Goal: Find specific page/section: Find specific page/section

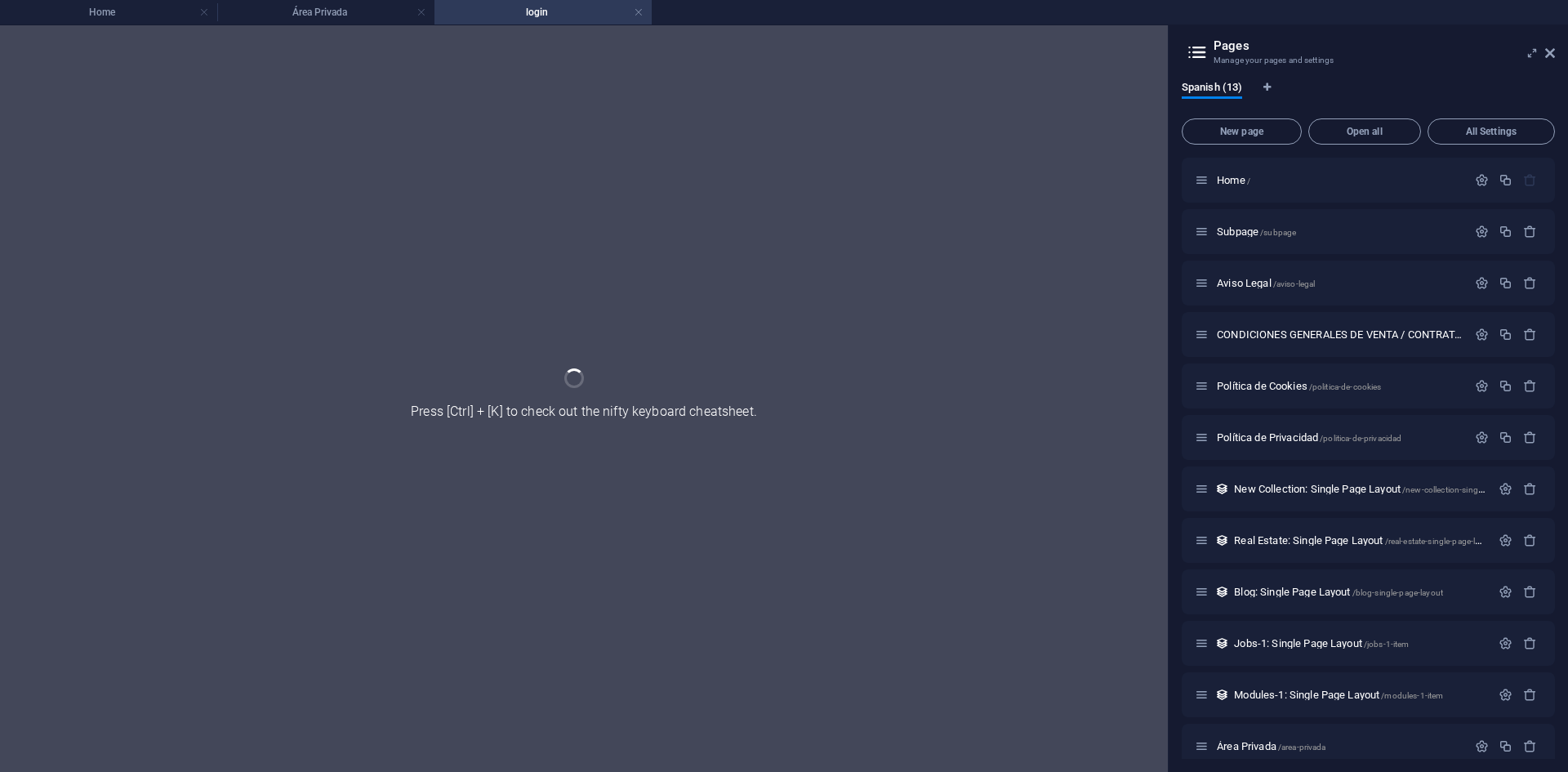
scroll to position [67, 0]
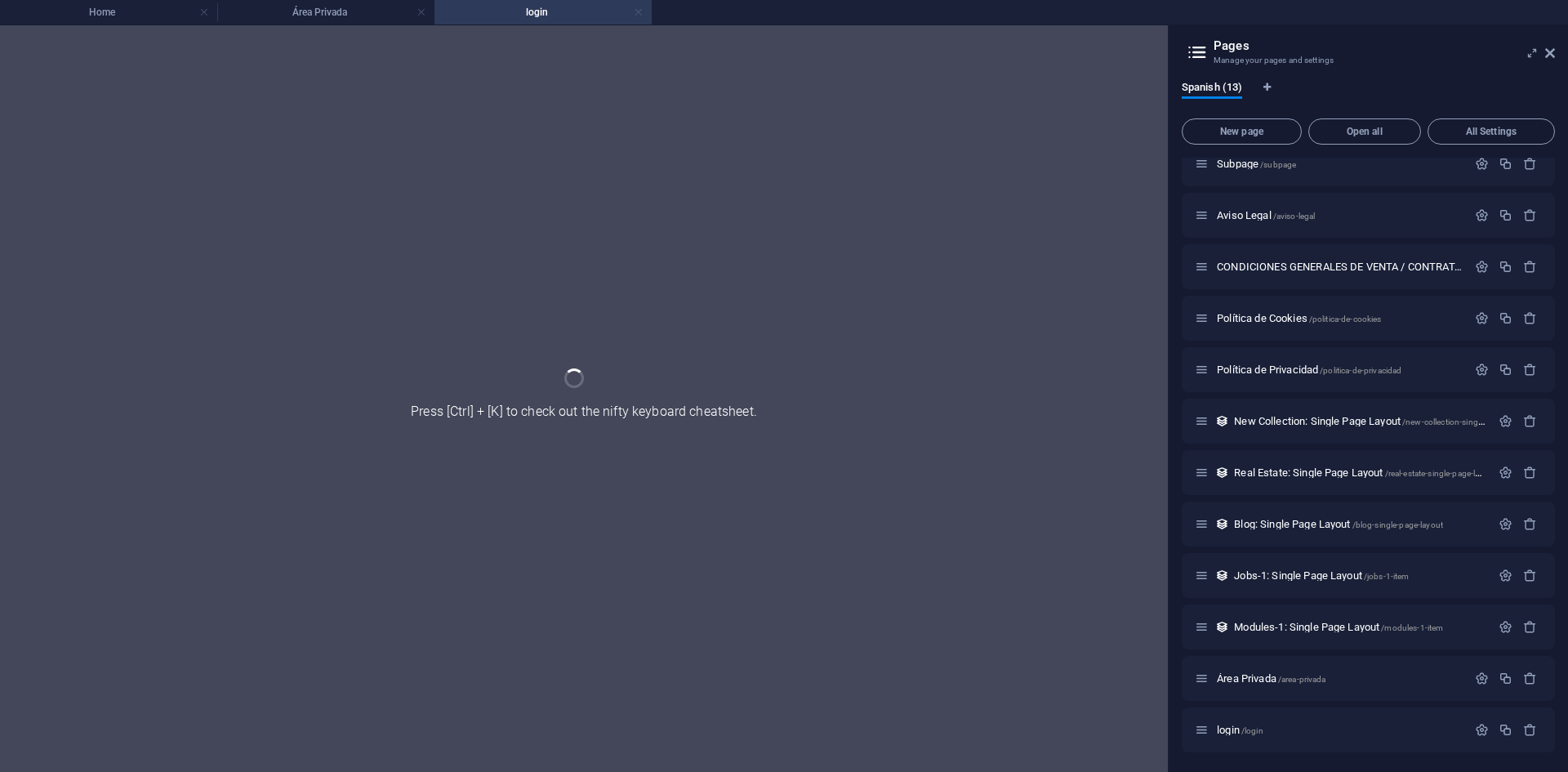
click at [640, 10] on link at bounding box center [639, 13] width 10 height 16
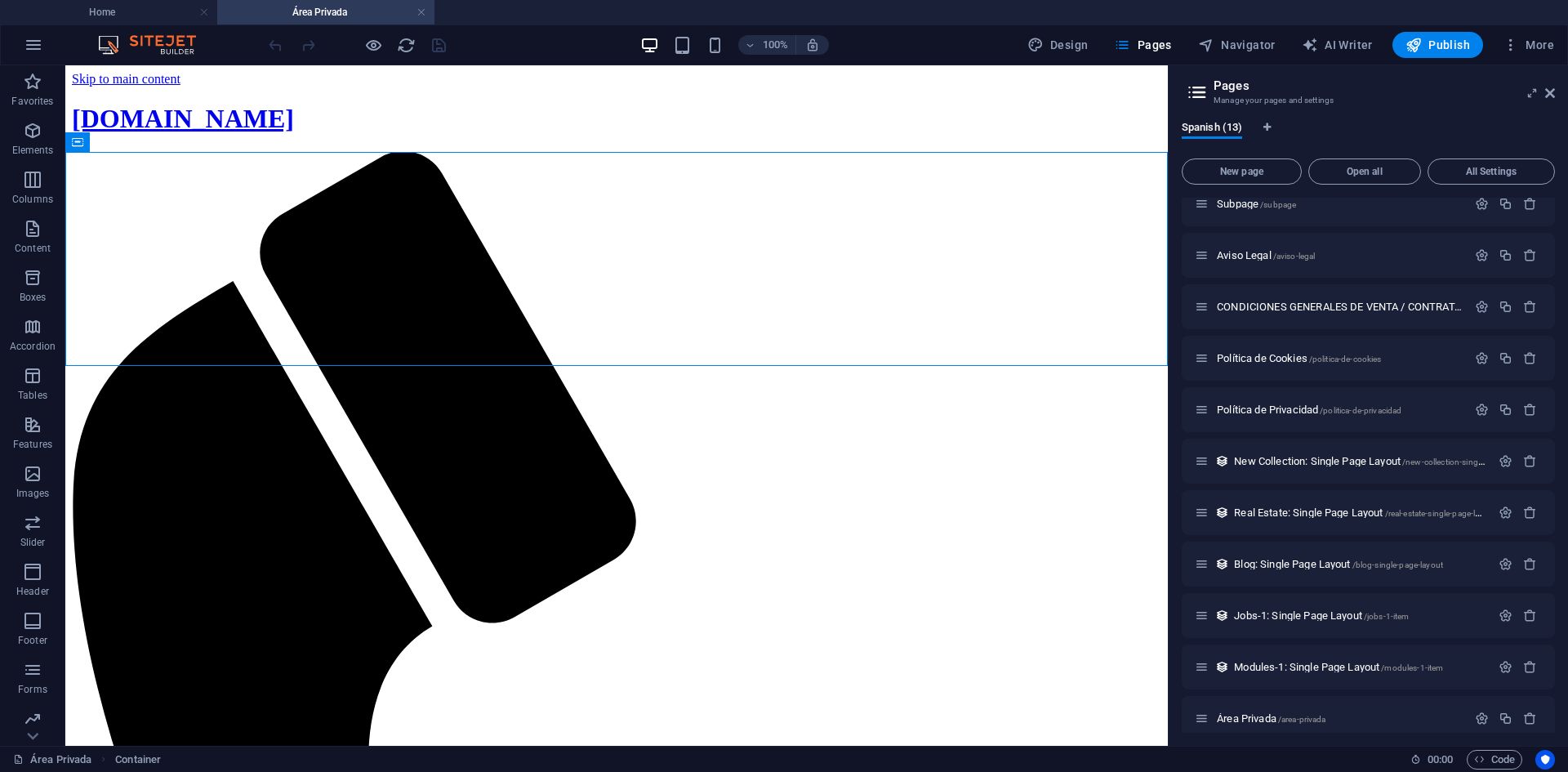
scroll to position [134, 0]
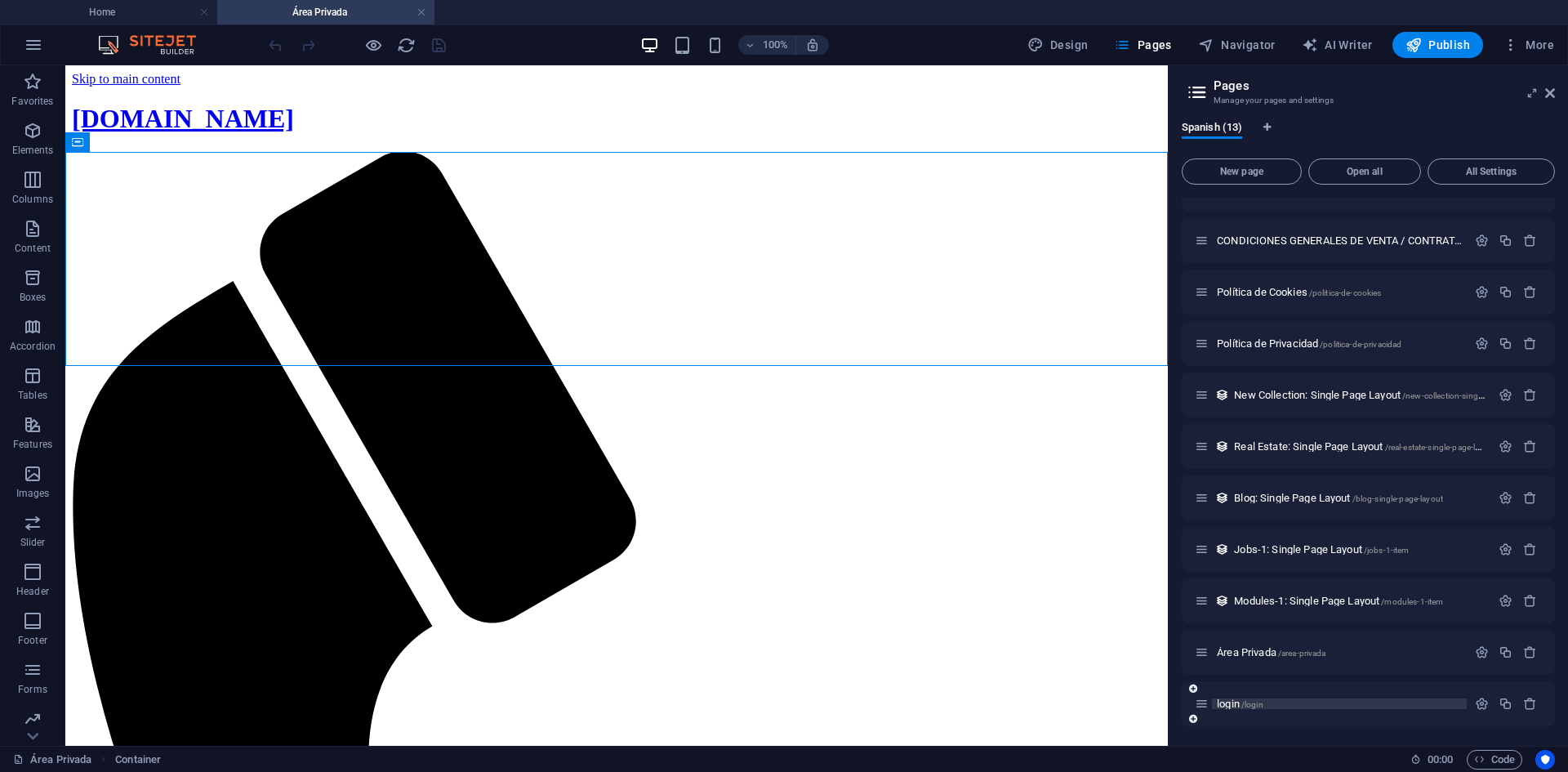
click at [1231, 699] on span "login /login" at bounding box center [1240, 704] width 47 height 12
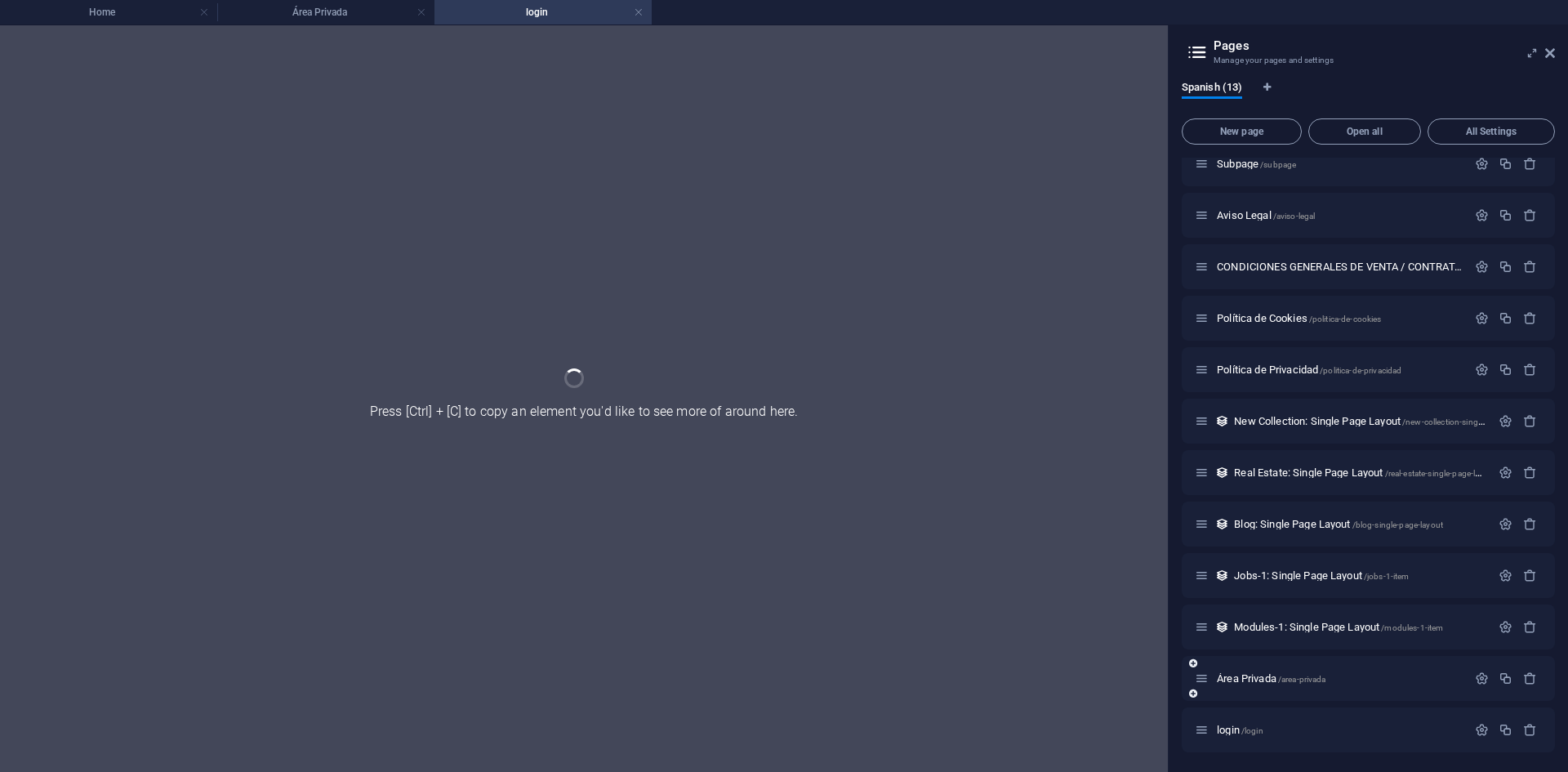
scroll to position [67, 0]
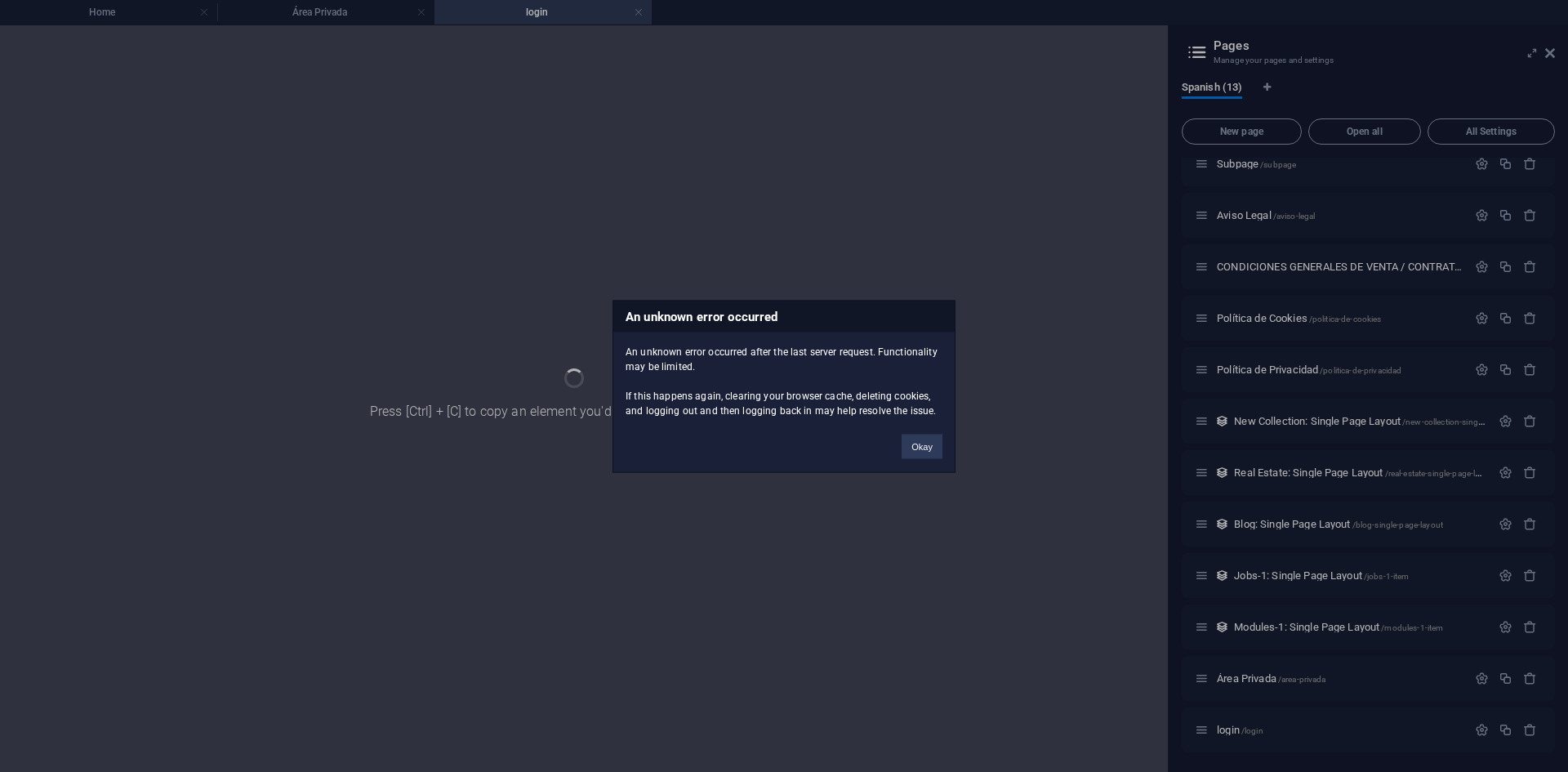
click at [913, 442] on button "Okay" at bounding box center [921, 446] width 41 height 25
